Goal: Task Accomplishment & Management: Use online tool/utility

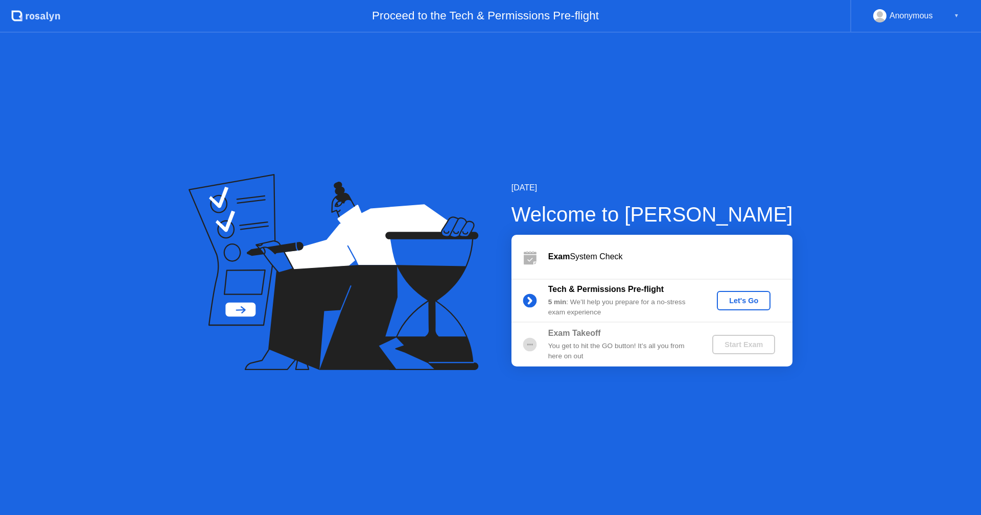
click at [743, 305] on div "Let's Go" at bounding box center [743, 301] width 45 height 8
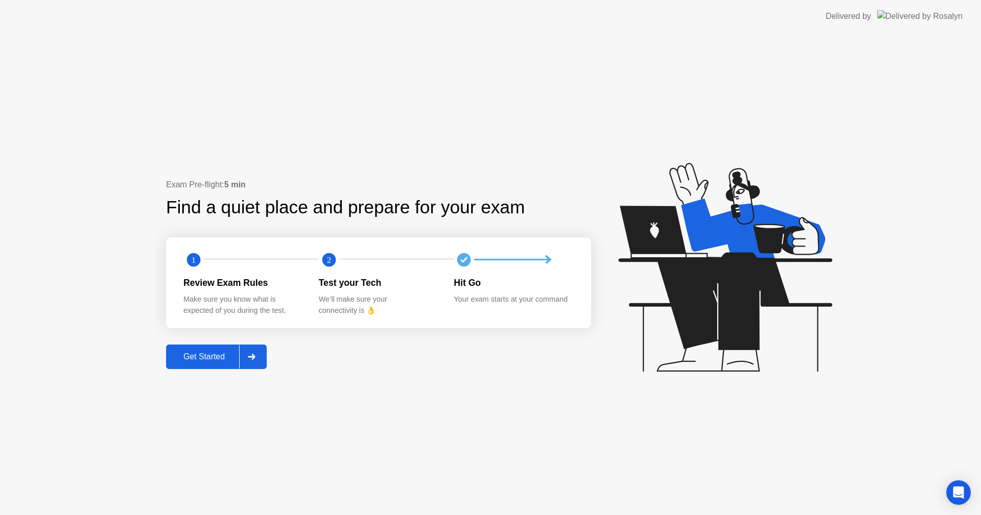
click at [205, 357] on div "Get Started" at bounding box center [204, 356] width 70 height 9
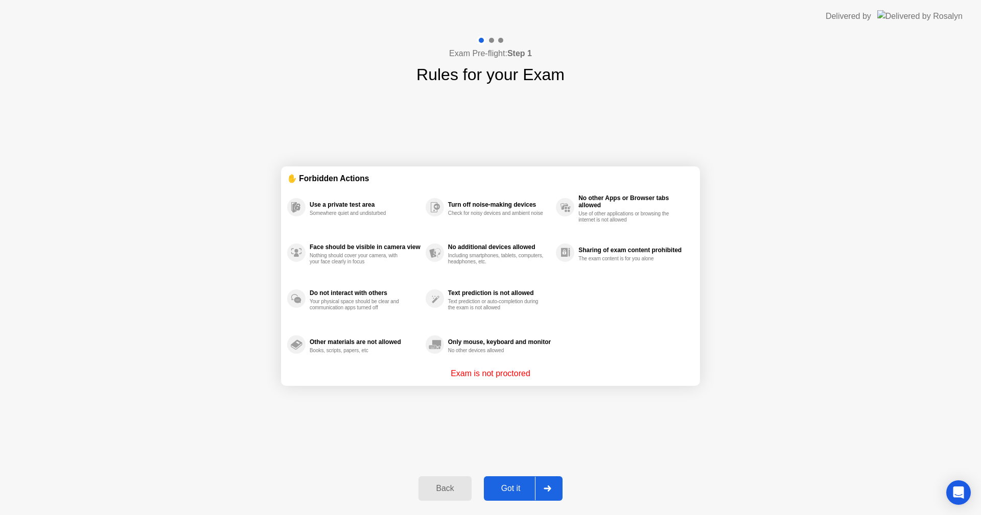
click at [517, 484] on div "Got it" at bounding box center [511, 488] width 48 height 9
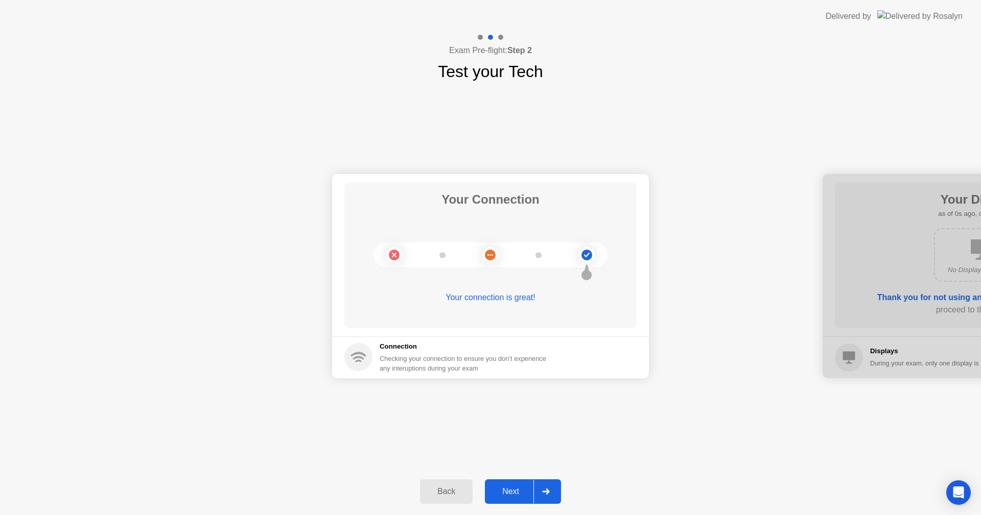
click at [516, 490] on div "Next" at bounding box center [510, 491] width 45 height 9
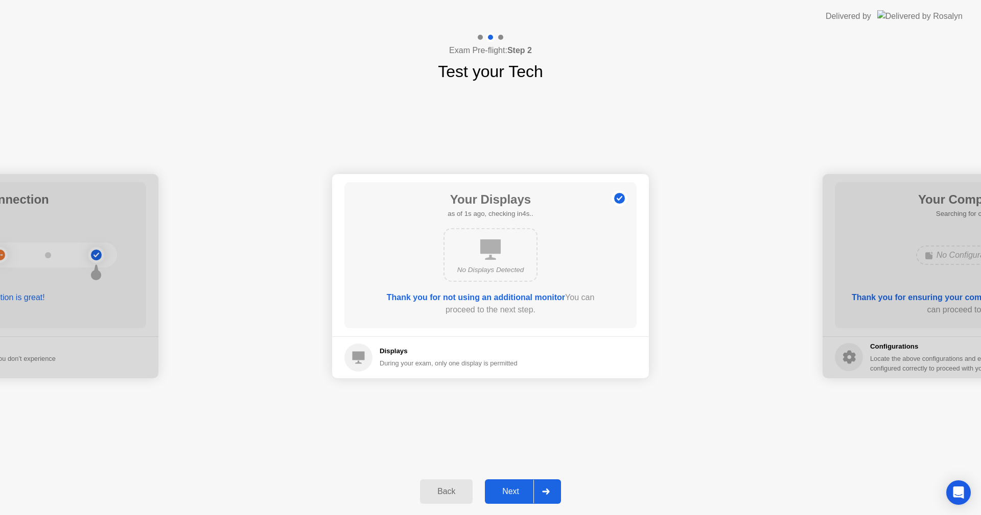
click at [516, 490] on div "Next" at bounding box center [510, 491] width 45 height 9
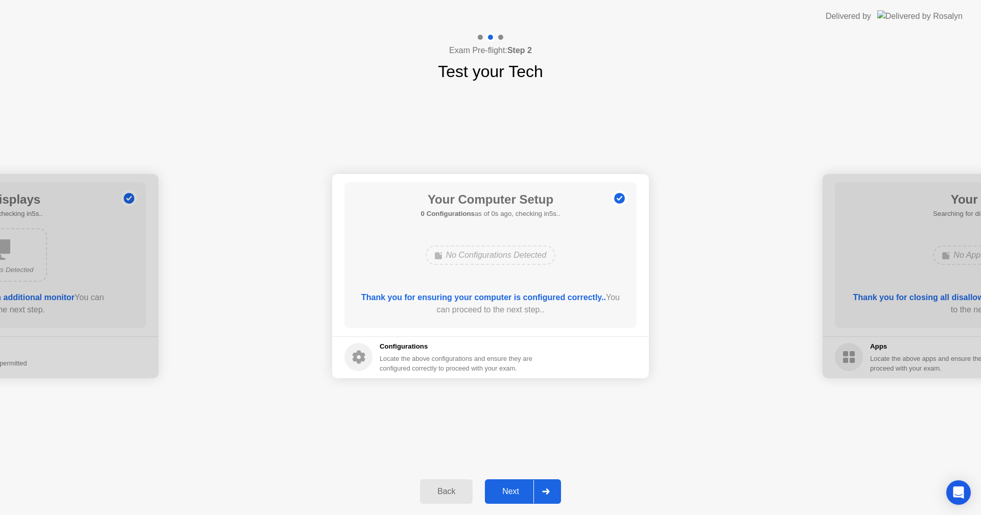
click at [516, 487] on div "Next" at bounding box center [510, 491] width 45 height 9
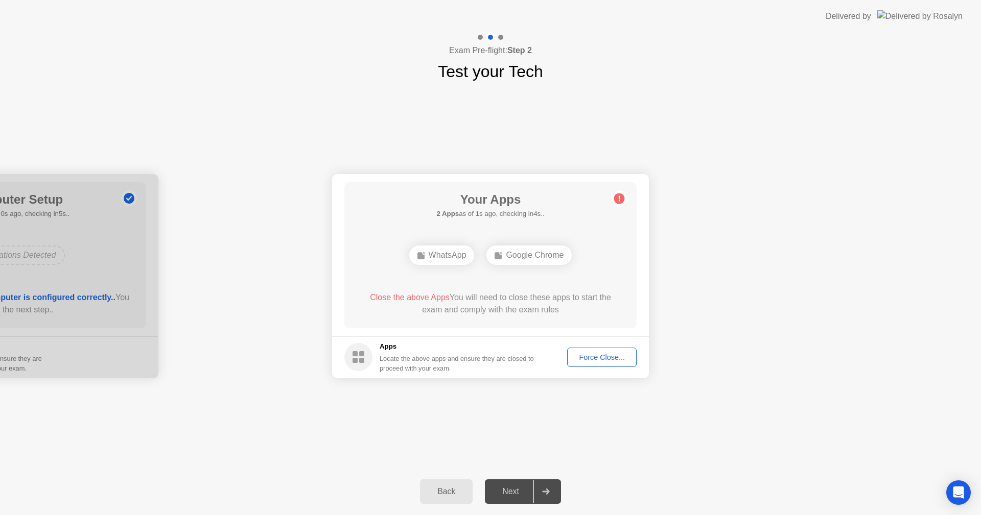
click at [581, 360] on div "Force Close..." at bounding box center [602, 357] width 62 height 8
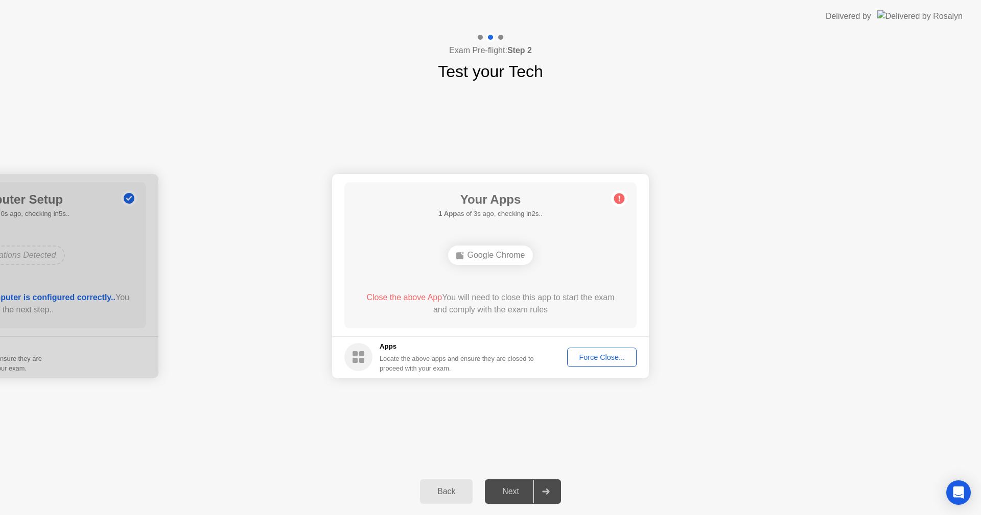
click at [587, 353] on div "Force Close..." at bounding box center [602, 357] width 62 height 8
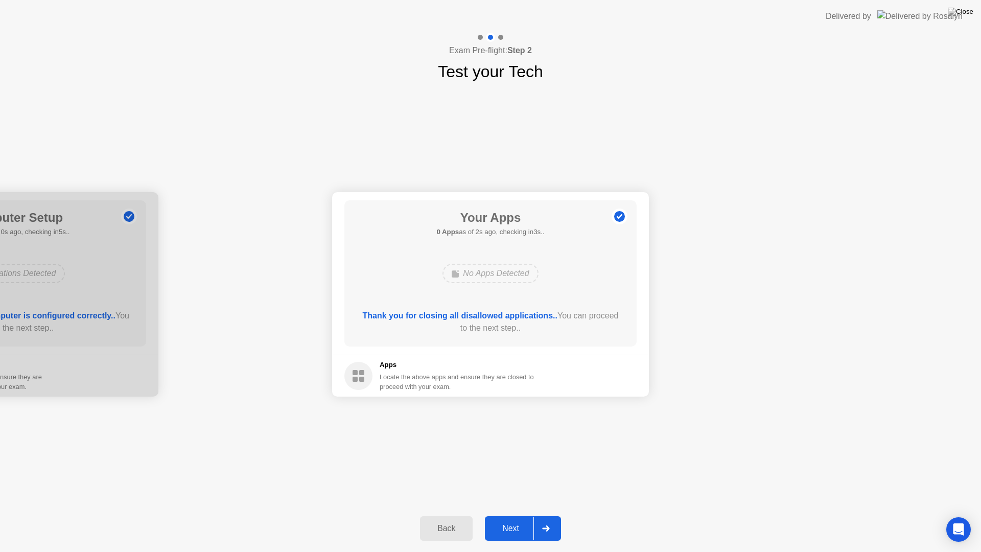
click at [510, 515] on div "Next" at bounding box center [510, 528] width 45 height 9
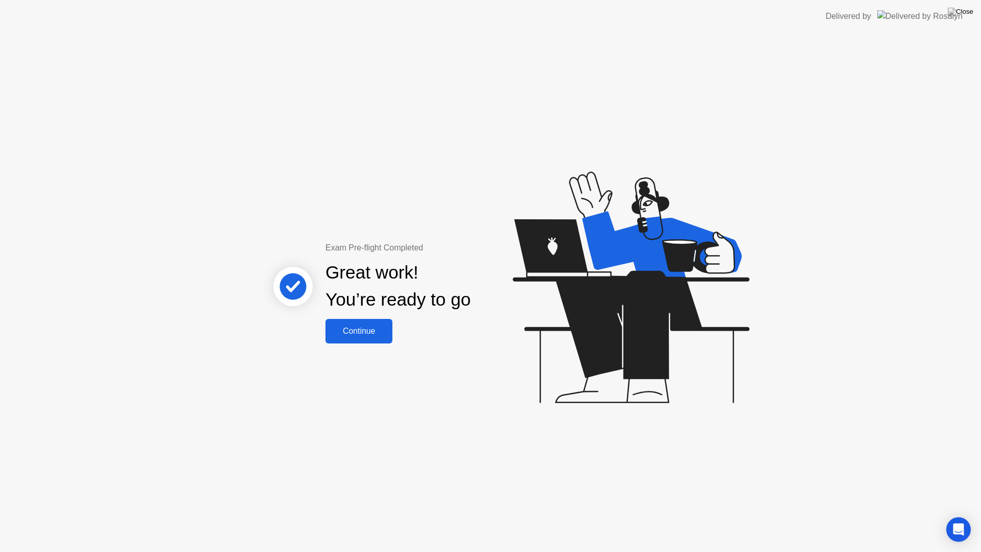
click at [373, 334] on div "Continue" at bounding box center [358, 330] width 61 height 9
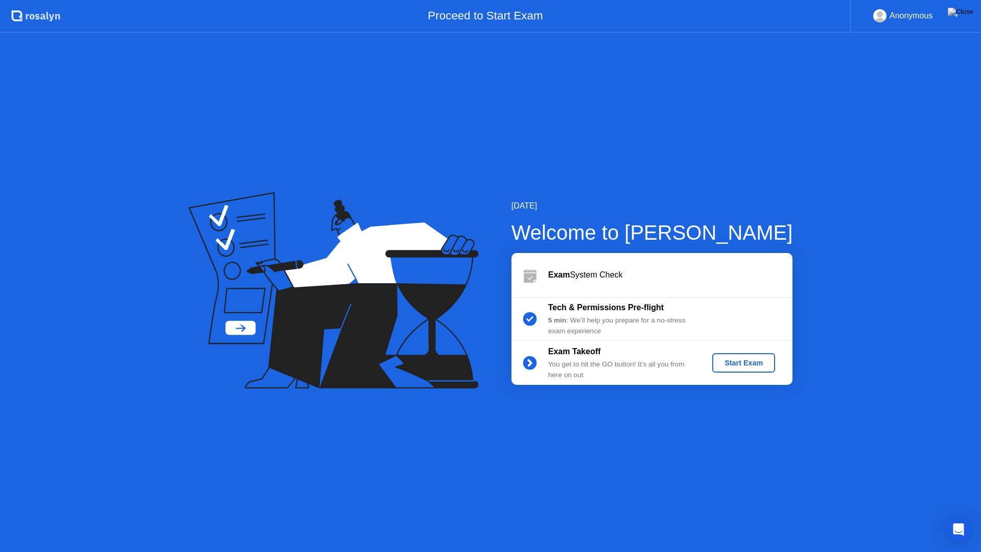
click at [733, 366] on div "Start Exam" at bounding box center [743, 363] width 55 height 8
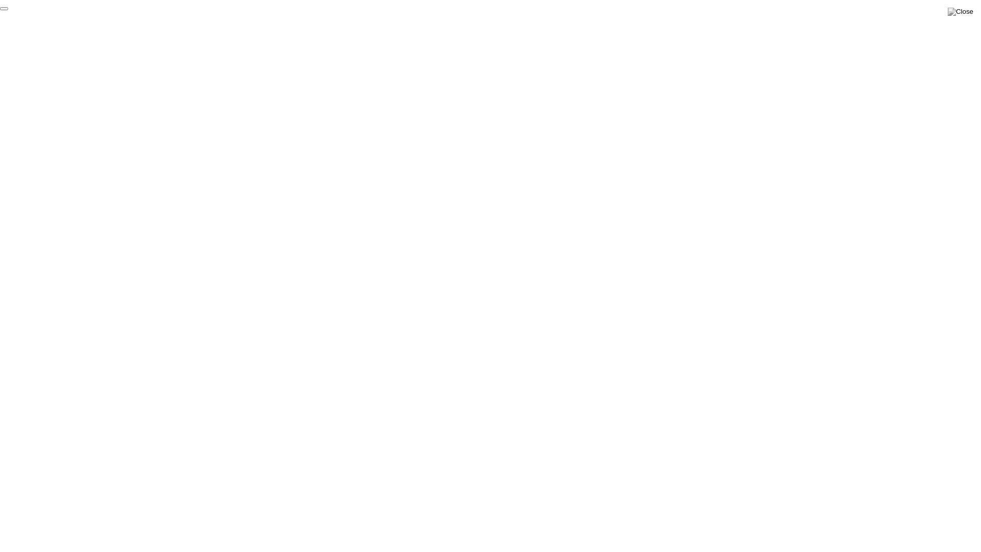
click div "End Proctoring Session"
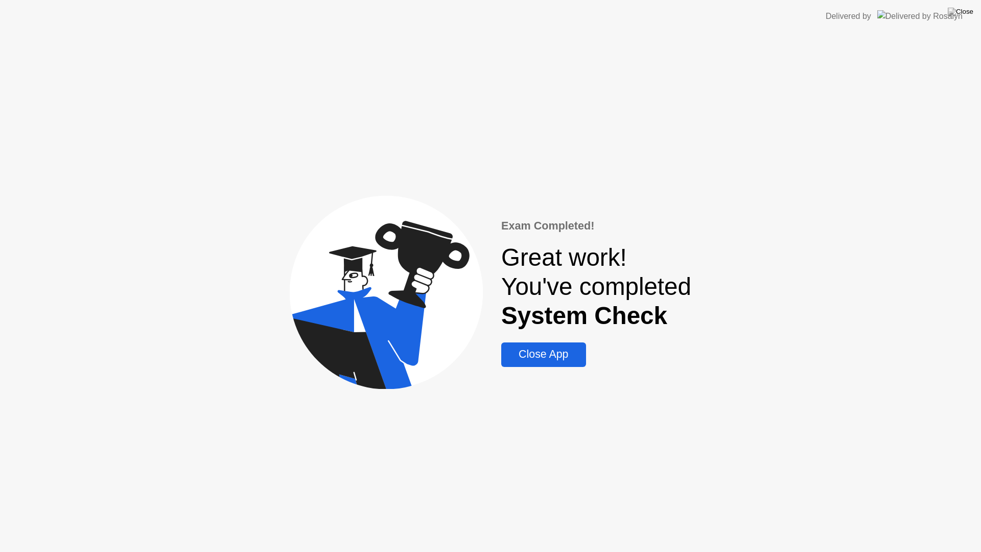
click at [561, 360] on div "Close App" at bounding box center [543, 354] width 78 height 13
